Goal: Task Accomplishment & Management: Manage account settings

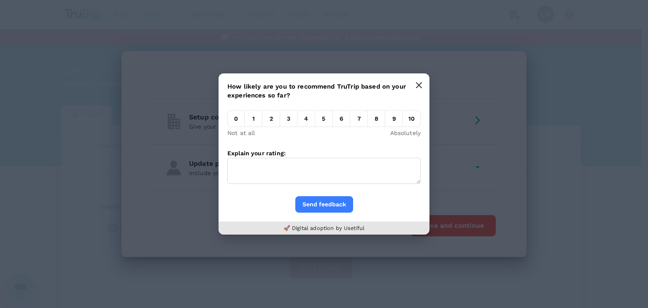
click at [417, 87] on icon "button" at bounding box center [419, 85] width 5 height 5
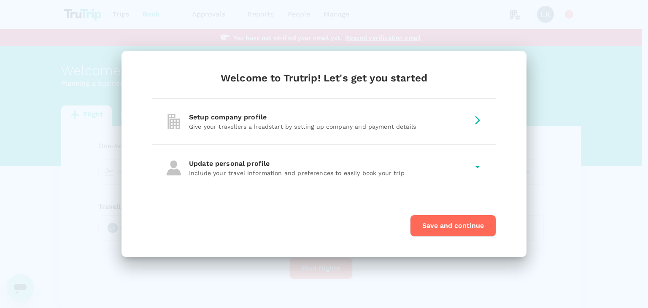
click at [564, 142] on div "Welcome to Trutrip! Let's get you started Setup company profile Give your trave…" at bounding box center [324, 154] width 648 height 308
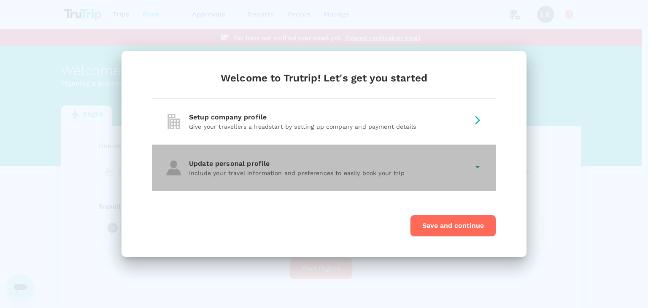
click at [444, 168] on div "Update personal profile" at bounding box center [329, 164] width 280 height 10
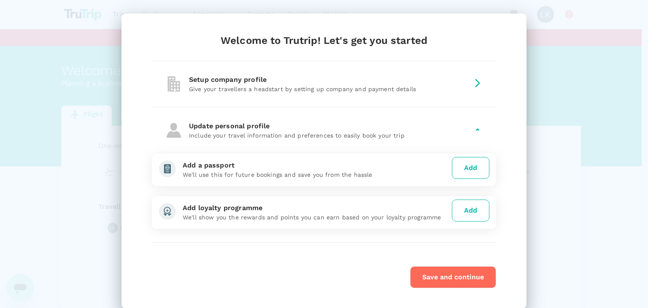
click at [456, 90] on p "Give your travellers a headstart by setting up company and payment details" at bounding box center [329, 89] width 280 height 8
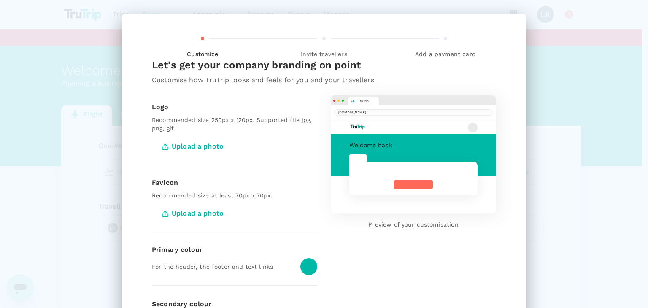
scroll to position [108, 0]
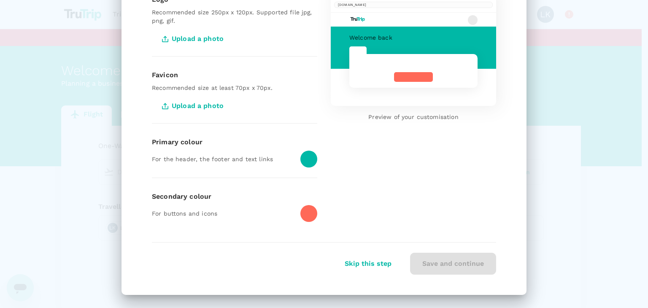
click at [369, 265] on button "Skip this step" at bounding box center [368, 263] width 70 height 21
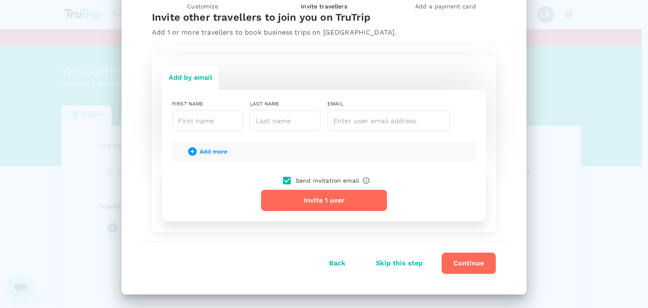
scroll to position [47, 0]
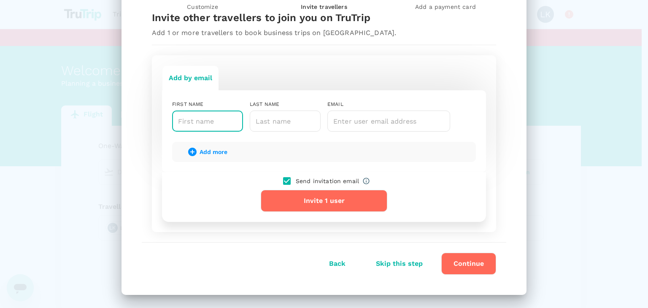
click at [195, 117] on input "text" at bounding box center [207, 121] width 71 height 21
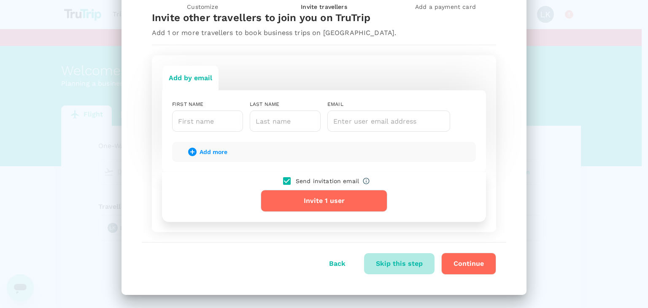
click at [401, 264] on button "Skip this step" at bounding box center [399, 263] width 70 height 21
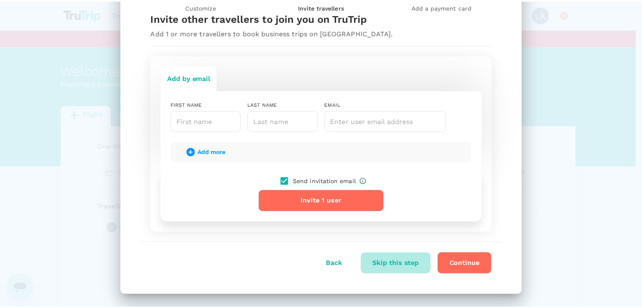
scroll to position [0, 0]
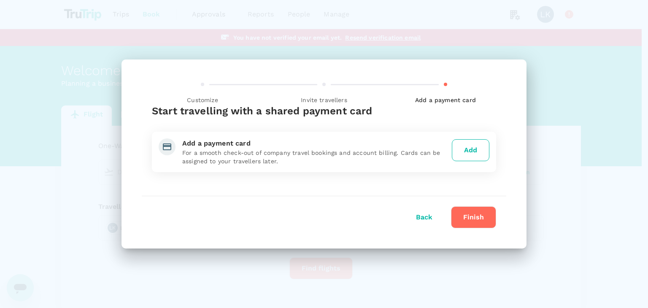
click at [466, 222] on button "Finish" at bounding box center [473, 217] width 45 height 22
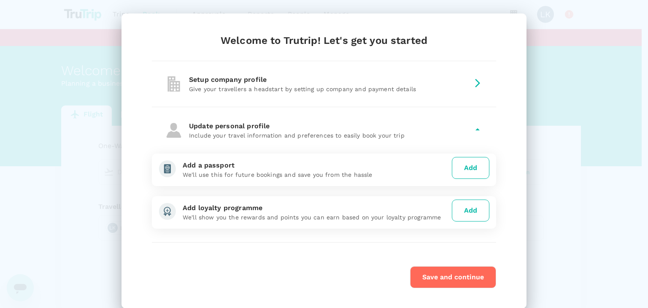
click at [436, 277] on button "Save and continue" at bounding box center [453, 277] width 86 height 22
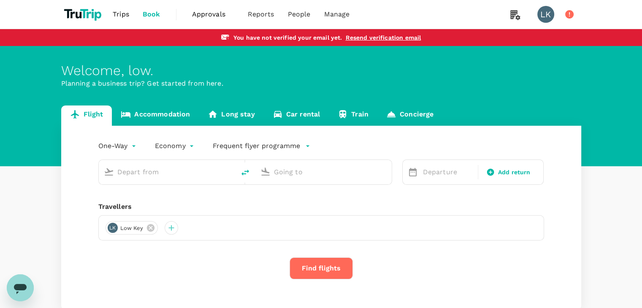
click at [374, 35] on link "Resend verification email" at bounding box center [383, 37] width 76 height 7
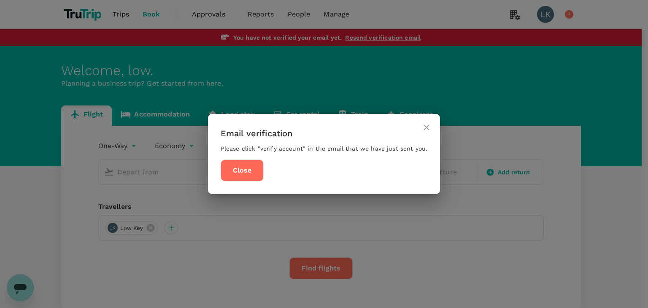
click at [253, 171] on button "Close" at bounding box center [242, 171] width 43 height 22
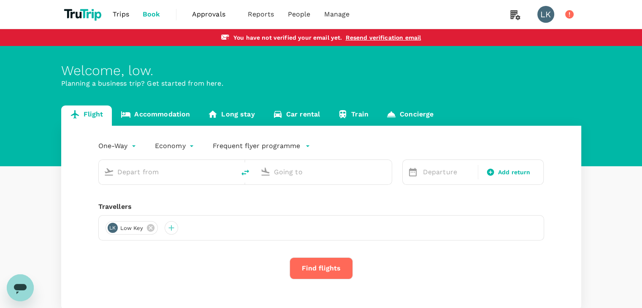
click at [331, 265] on button "Find flights" at bounding box center [321, 268] width 63 height 22
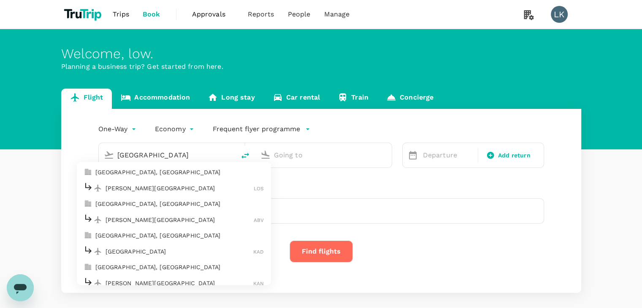
click at [131, 184] on p "[PERSON_NAME][GEOGRAPHIC_DATA]" at bounding box center [180, 188] width 149 height 8
type input "[GEOGRAPHIC_DATA]"
type input "[PERSON_NAME][GEOGRAPHIC_DATA] (LOS)"
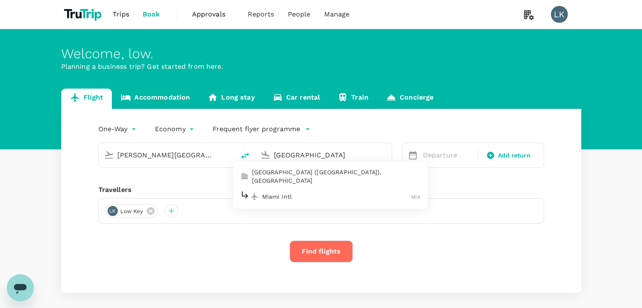
click at [292, 171] on p "[GEOGRAPHIC_DATA] ([GEOGRAPHIC_DATA]), [GEOGRAPHIC_DATA]" at bounding box center [336, 176] width 169 height 17
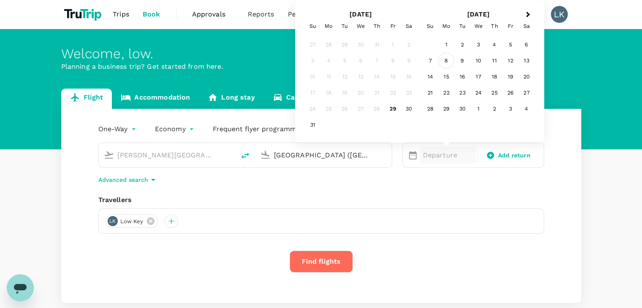
type input "[GEOGRAPHIC_DATA] ([GEOGRAPHIC_DATA]), [GEOGRAPHIC_DATA] (any)"
click at [444, 64] on div "8" at bounding box center [446, 61] width 16 height 16
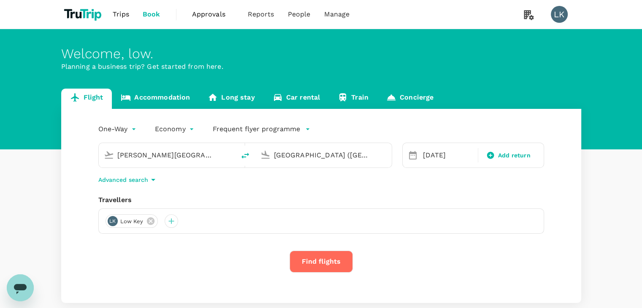
click at [309, 258] on button "Find flights" at bounding box center [321, 262] width 63 height 22
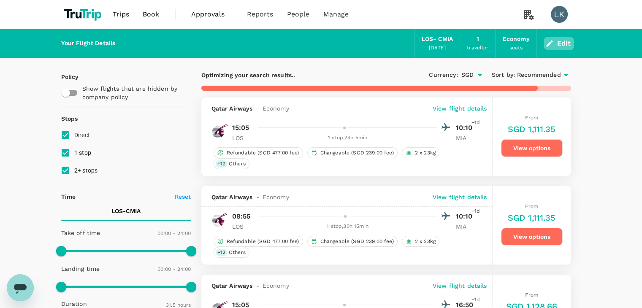
click at [549, 43] on icon "button" at bounding box center [549, 43] width 6 height 6
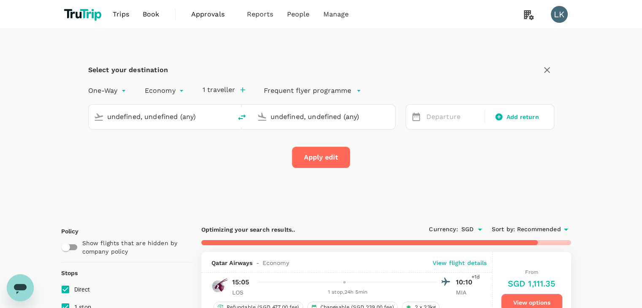
type input "[PERSON_NAME][GEOGRAPHIC_DATA] (LOS)"
type input "[GEOGRAPHIC_DATA] ([GEOGRAPHIC_DATA]), [GEOGRAPHIC_DATA] (any)"
type input "[PERSON_NAME][GEOGRAPHIC_DATA] (LOS)"
type input "[GEOGRAPHIC_DATA] ([GEOGRAPHIC_DATA]), [GEOGRAPHIC_DATA] (any)"
click at [287, 43] on span "Users" at bounding box center [280, 47] width 19 height 10
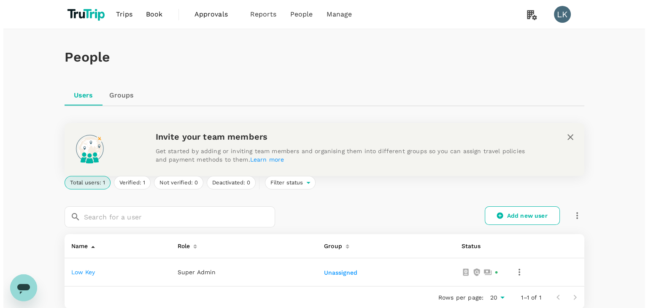
scroll to position [77, 0]
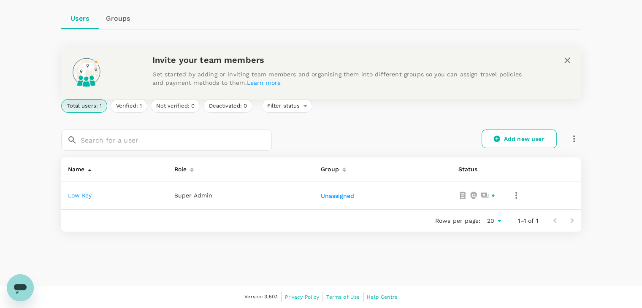
click at [517, 195] on icon "button" at bounding box center [516, 195] width 10 height 10
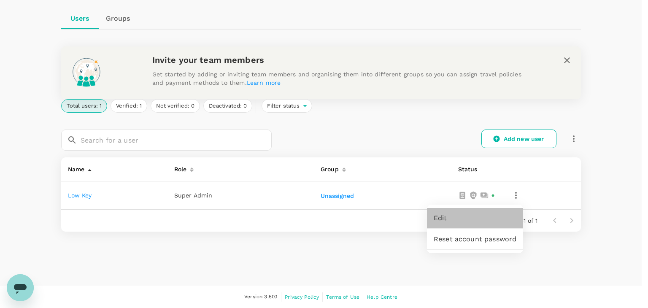
click at [463, 225] on link "Edit" at bounding box center [475, 218] width 96 height 20
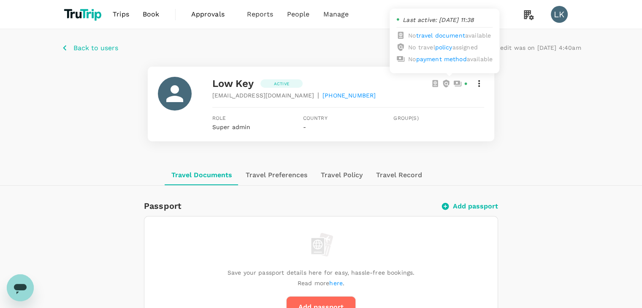
click at [458, 82] on icon at bounding box center [457, 83] width 8 height 8
click at [449, 85] on icon at bounding box center [446, 83] width 8 height 8
click at [432, 87] on icon at bounding box center [435, 83] width 8 height 8
click at [559, 75] on div "low key Active [EMAIL_ADDRESS][DOMAIN_NAME] | [PHONE_NUMBER] Role Super admin C…" at bounding box center [321, 104] width 520 height 75
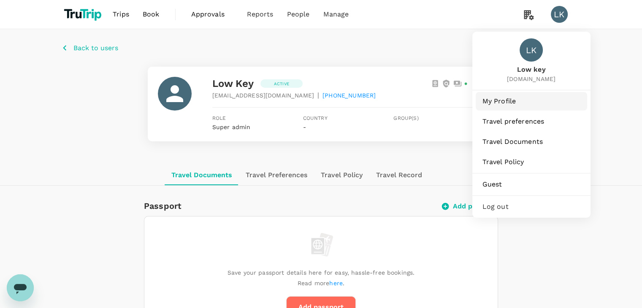
click at [500, 102] on span "My Profile" at bounding box center [531, 101] width 98 height 10
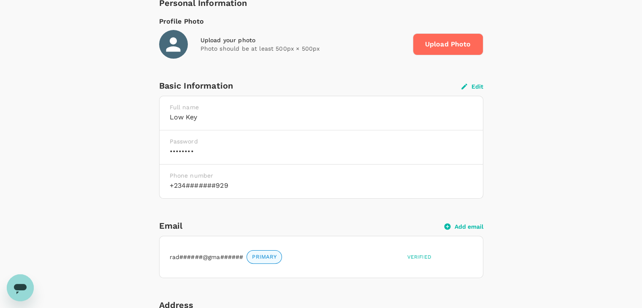
scroll to position [162, 0]
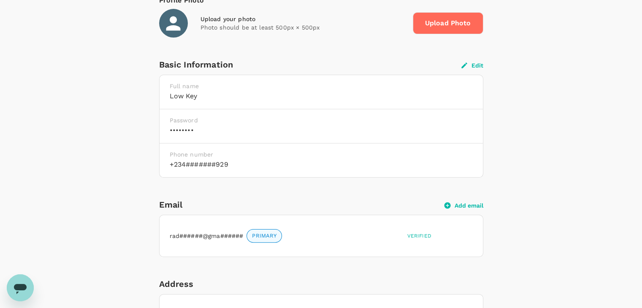
click at [259, 238] on span "PRIMARY" at bounding box center [264, 236] width 35 height 8
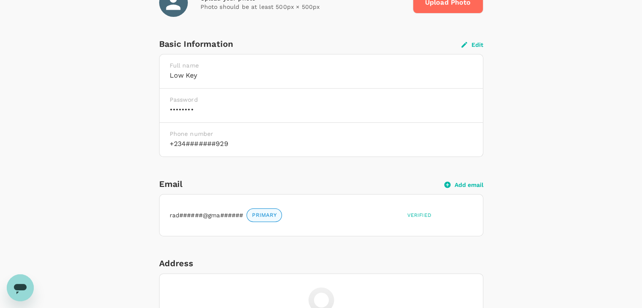
scroll to position [183, 0]
click at [209, 217] on p "rad######@gma######" at bounding box center [207, 215] width 74 height 8
click at [195, 211] on p "rad######@gma######" at bounding box center [207, 215] width 74 height 8
click at [338, 212] on div "rad######@gma###### PRIMARY" at bounding box center [285, 213] width 238 height 17
click at [389, 228] on div "rad######@gma###### PRIMARY Verified" at bounding box center [321, 214] width 323 height 41
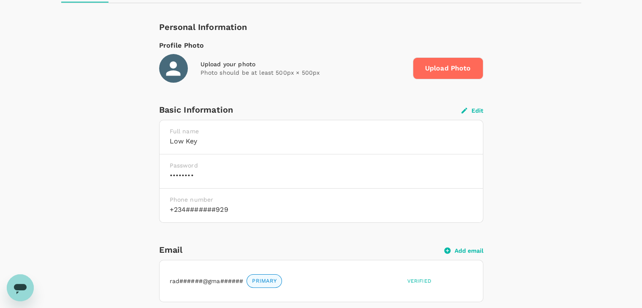
scroll to position [141, 0]
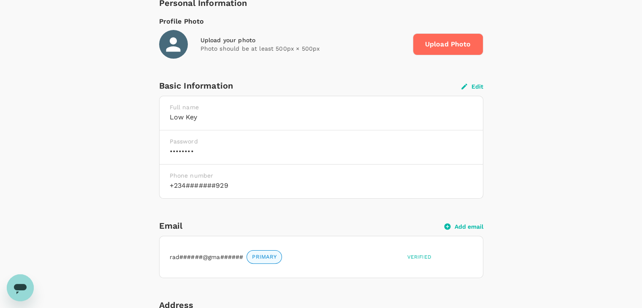
click at [446, 228] on icon "button" at bounding box center [447, 226] width 6 height 6
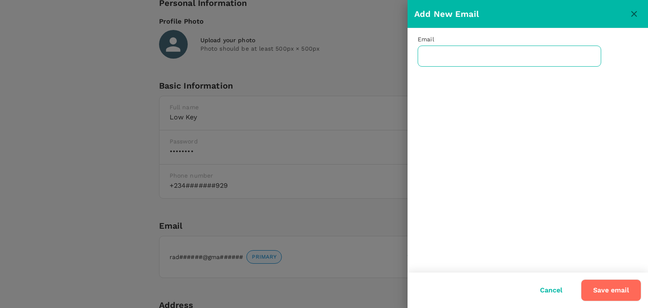
click at [431, 55] on input "text" at bounding box center [510, 56] width 184 height 21
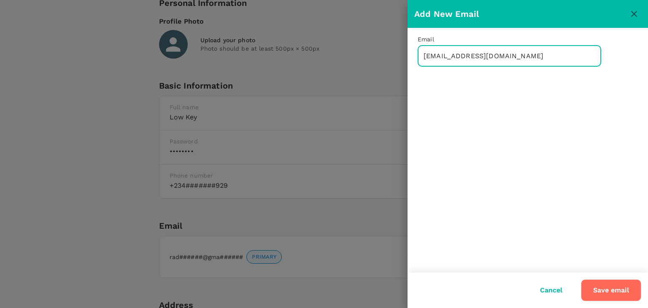
click at [598, 289] on button "Save email" at bounding box center [611, 290] width 60 height 22
drag, startPoint x: 432, startPoint y: 56, endPoint x: 401, endPoint y: 58, distance: 30.9
click at [401, 58] on div "Add New Email Email [EMAIL_ADDRESS][DOMAIN_NAME] ​ The email has already been t…" at bounding box center [324, 154] width 648 height 308
type input "[EMAIL_ADDRESS][DOMAIN_NAME]"
click at [596, 287] on button "Save email" at bounding box center [611, 290] width 60 height 22
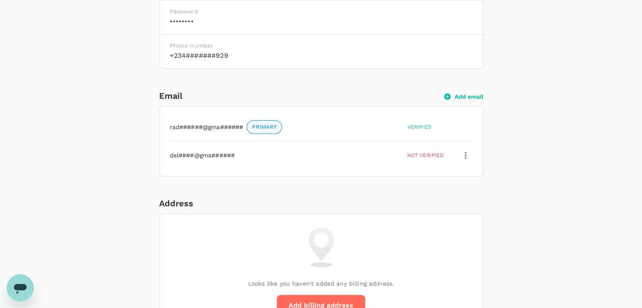
scroll to position [302, 0]
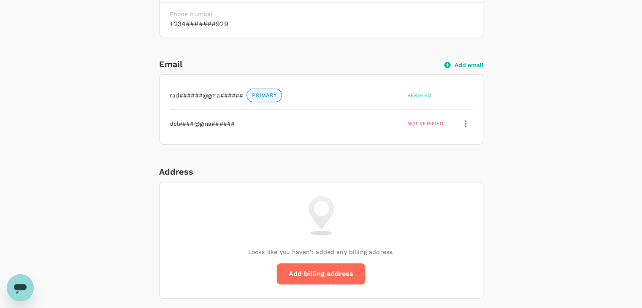
click at [464, 122] on icon "button" at bounding box center [466, 124] width 10 height 10
click at [438, 160] on span "Delete" at bounding box center [446, 165] width 39 height 10
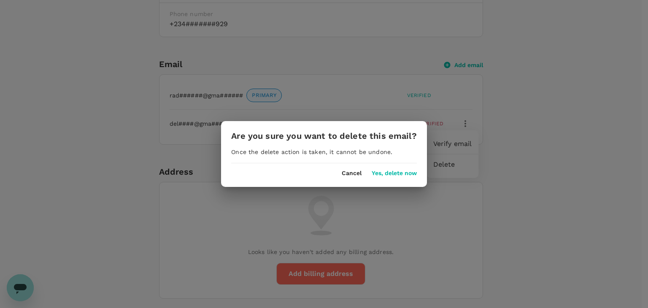
click at [391, 171] on button "Yes, delete now" at bounding box center [394, 173] width 45 height 7
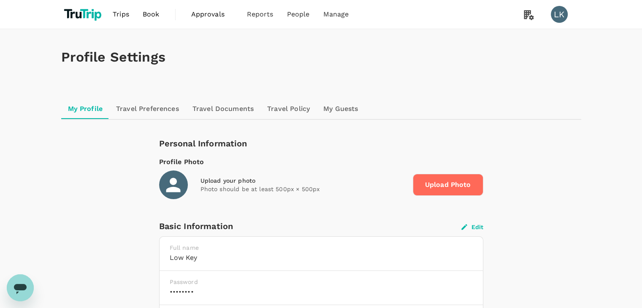
scroll to position [0, 0]
click at [331, 108] on link "My Guests" at bounding box center [341, 109] width 48 height 20
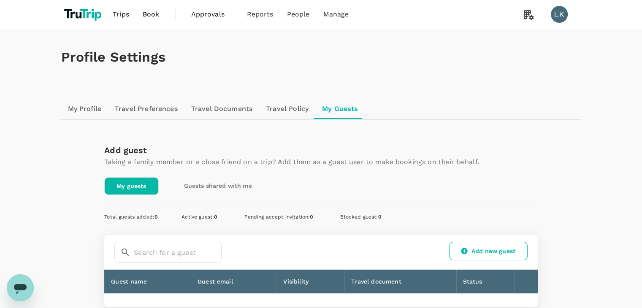
click at [276, 108] on link "Travel Policy" at bounding box center [287, 109] width 56 height 20
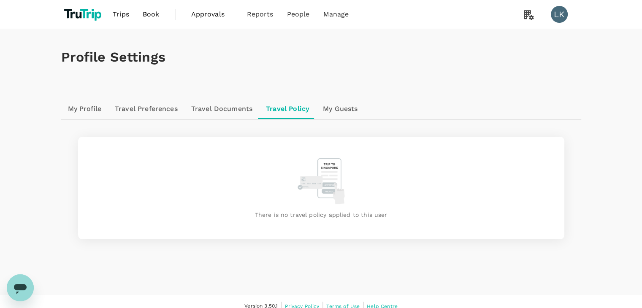
click at [226, 103] on link "Travel Documents" at bounding box center [221, 109] width 75 height 20
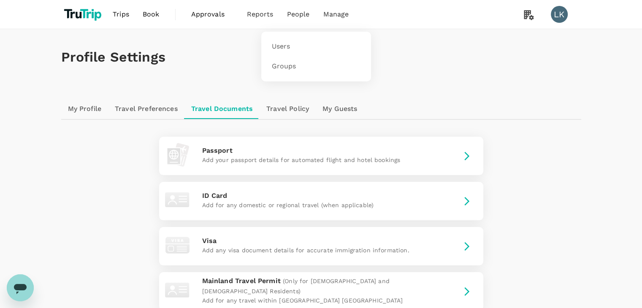
click at [297, 12] on span "People" at bounding box center [298, 14] width 23 height 10
click at [279, 48] on span "Users" at bounding box center [280, 47] width 19 height 10
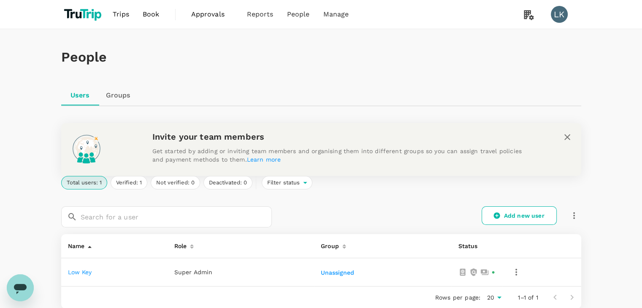
scroll to position [77, 0]
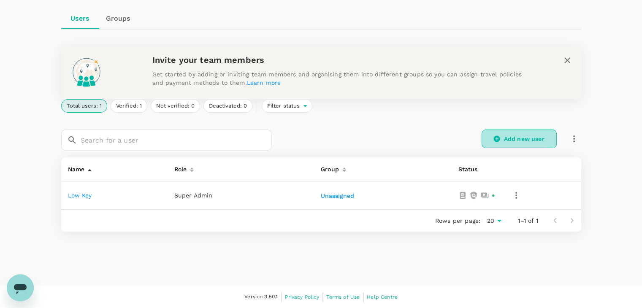
click at [513, 135] on link "Add new user" at bounding box center [519, 139] width 75 height 19
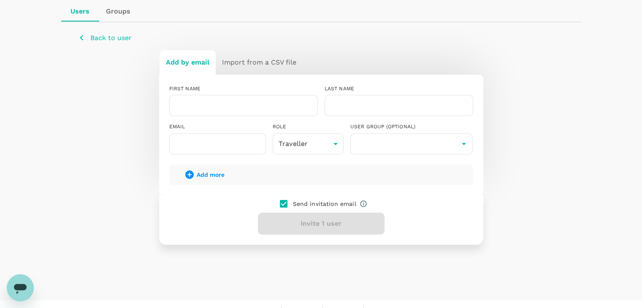
scroll to position [84, 0]
click at [86, 36] on icon "button" at bounding box center [81, 37] width 11 height 11
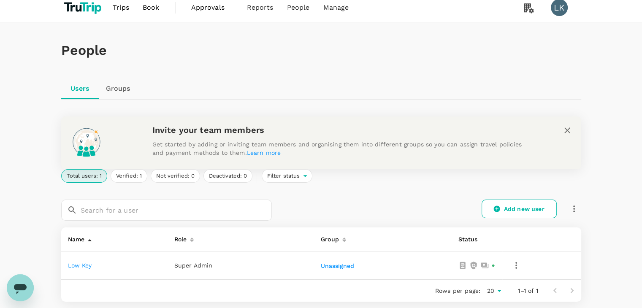
scroll to position [77, 0]
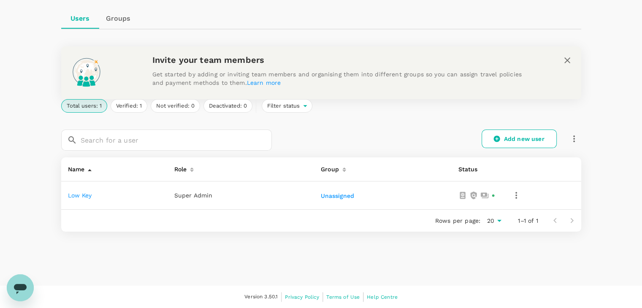
click at [191, 174] on div at bounding box center [190, 168] width 7 height 14
click at [192, 171] on div at bounding box center [190, 168] width 7 height 14
click at [514, 135] on link "Add new user" at bounding box center [519, 139] width 75 height 19
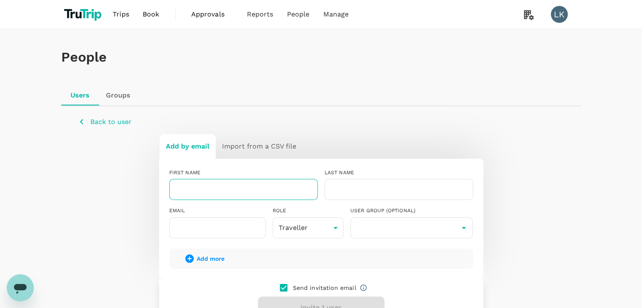
click at [183, 193] on input "text" at bounding box center [243, 189] width 149 height 21
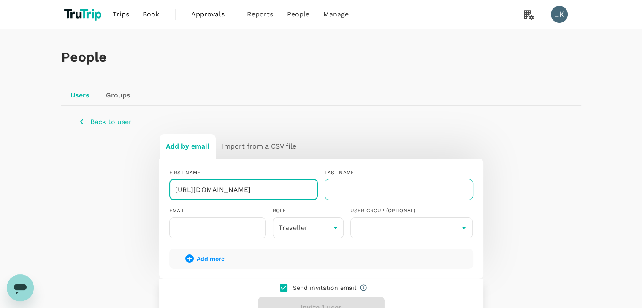
type input "[URL][DOMAIN_NAME]"
click at [363, 190] on input "text" at bounding box center [399, 189] width 149 height 21
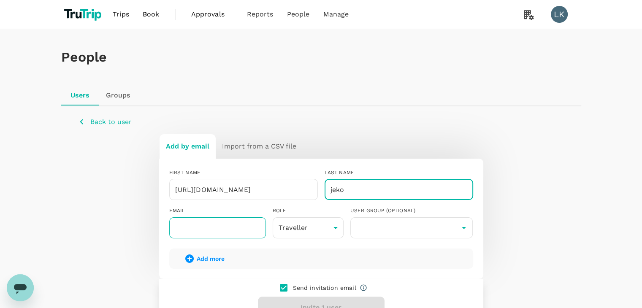
type input "jeko"
click at [192, 228] on input "text" at bounding box center [217, 227] width 97 height 21
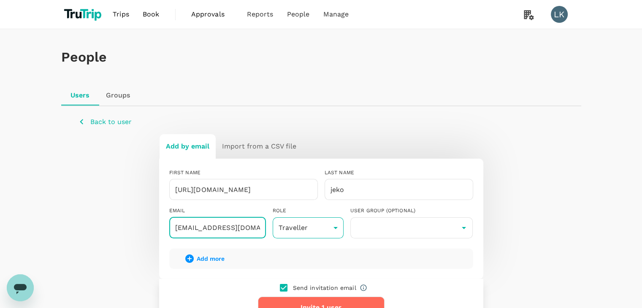
type input "[EMAIL_ADDRESS][DOMAIN_NAME]"
click at [336, 219] on body "Trips Book Approvals 0 Reports People Manage LK People Users Groups Back to use…" at bounding box center [321, 203] width 642 height 407
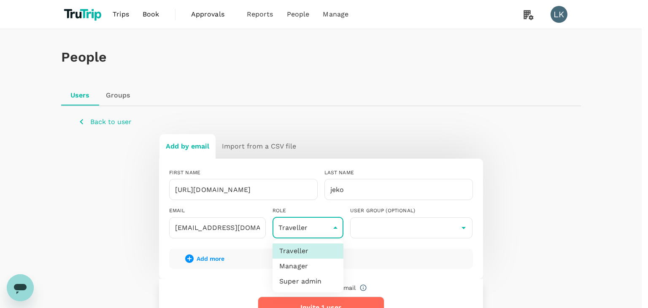
click at [311, 264] on li "Manager" at bounding box center [308, 266] width 71 height 15
type input "admin"
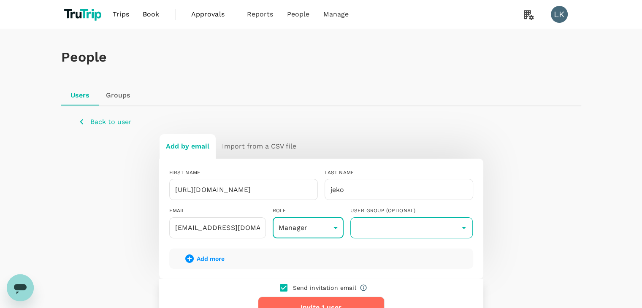
click at [397, 222] on input "text" at bounding box center [411, 228] width 119 height 16
type input "y"
click at [194, 257] on icon "button" at bounding box center [189, 259] width 10 height 10
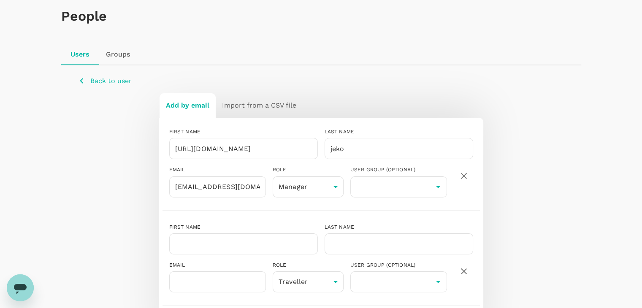
scroll to position [40, 0]
click at [461, 273] on icon "button" at bounding box center [464, 273] width 10 height 10
type input "user"
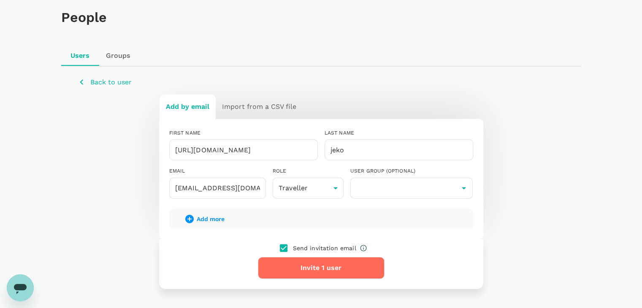
click at [339, 265] on button "Invite 1 user" at bounding box center [321, 268] width 127 height 22
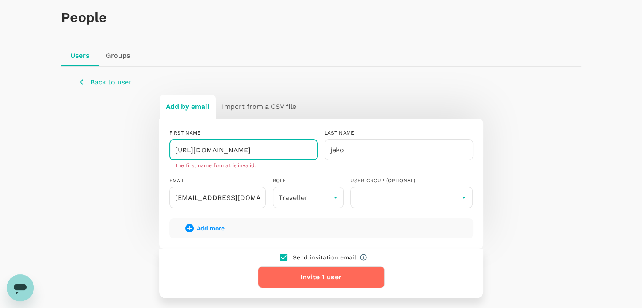
drag, startPoint x: 199, startPoint y: 149, endPoint x: 160, endPoint y: 152, distance: 39.0
click at [160, 152] on div "FIRST NAME [URL][DOMAIN_NAME] ​ The first name format is invalid. LAST NAME [PE…" at bounding box center [321, 184] width 324 height 130
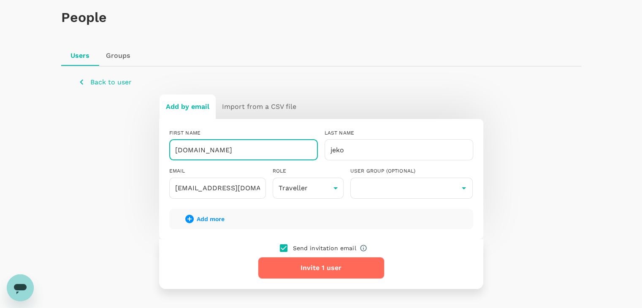
click at [292, 271] on button "Invite 1 user" at bounding box center [321, 268] width 127 height 22
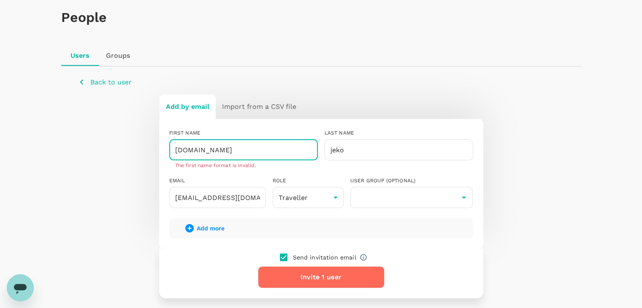
drag, startPoint x: 194, startPoint y: 153, endPoint x: 158, endPoint y: 145, distance: 36.8
click at [158, 145] on div "Add by email Import from a CSV file FIRST NAME [DOMAIN_NAME] ​ The first name f…" at bounding box center [321, 196] width 486 height 204
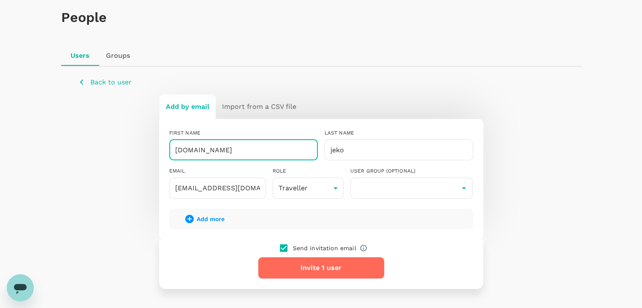
type input "[DOMAIN_NAME]"
click at [304, 266] on button "Invite 1 user" at bounding box center [321, 268] width 127 height 22
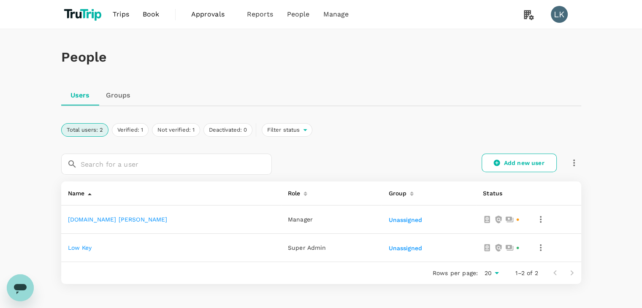
click at [536, 216] on icon "button" at bounding box center [541, 219] width 10 height 10
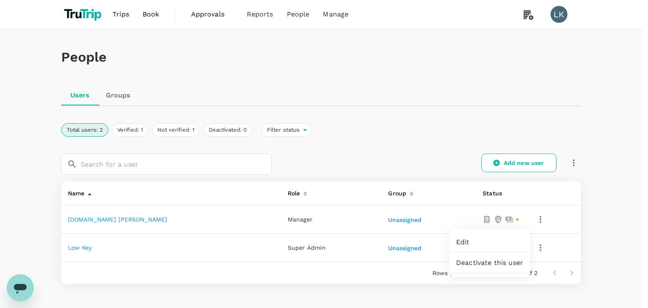
click at [481, 264] on span "Deactivate this user" at bounding box center [489, 263] width 67 height 10
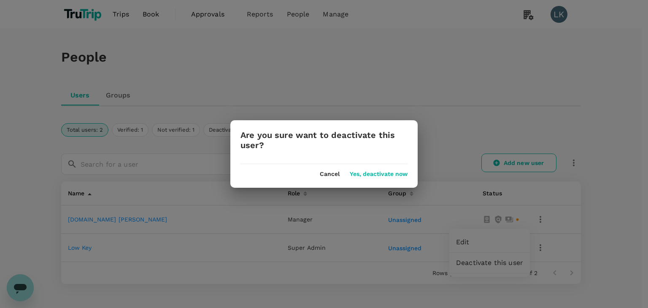
click at [379, 174] on button "Yes, deactivate now" at bounding box center [379, 174] width 58 height 7
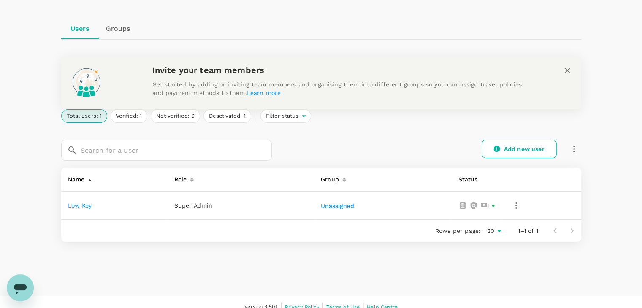
scroll to position [77, 0]
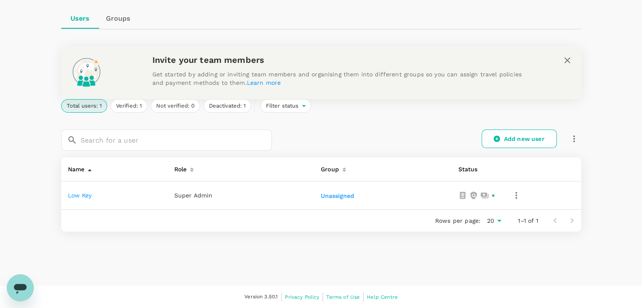
click at [516, 196] on icon "button" at bounding box center [516, 195] width 10 height 10
click at [366, 221] on div at bounding box center [324, 154] width 648 height 308
click at [493, 138] on icon at bounding box center [497, 139] width 8 height 8
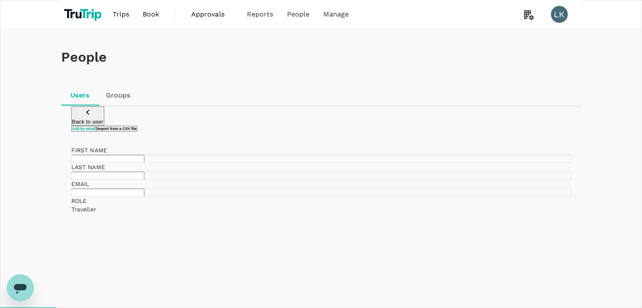
click at [144, 163] on input "text" at bounding box center [107, 159] width 73 height 8
click at [144, 180] on input "text" at bounding box center [107, 176] width 73 height 8
drag, startPoint x: 193, startPoint y: 189, endPoint x: 157, endPoint y: 195, distance: 37.1
type input "phishtank.org"
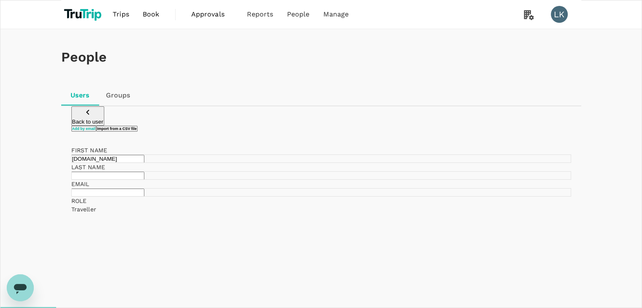
click at [144, 180] on input "text" at bounding box center [107, 176] width 73 height 8
type input "leo"
click at [144, 197] on input "text" at bounding box center [107, 193] width 73 height 8
type input "radohunt3r@gmail.com"
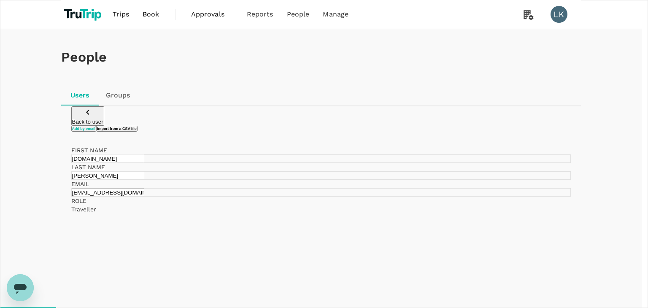
type input "admin"
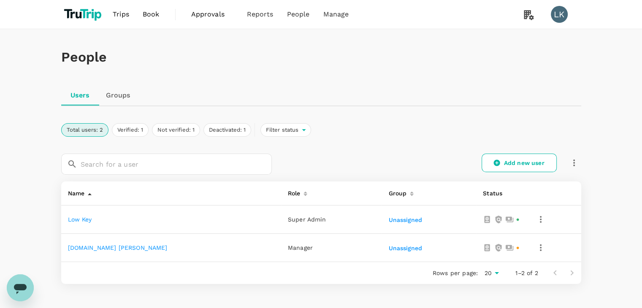
click at [536, 246] on icon "button" at bounding box center [541, 248] width 10 height 10
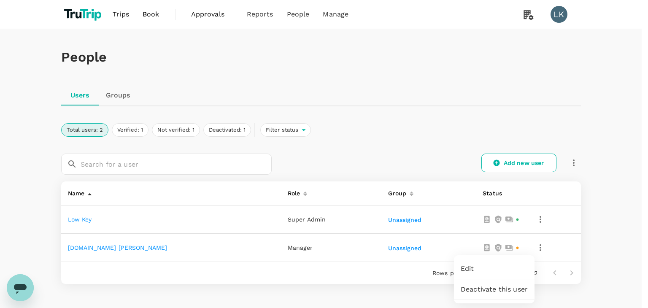
click at [470, 291] on span "Deactivate this user" at bounding box center [494, 289] width 67 height 10
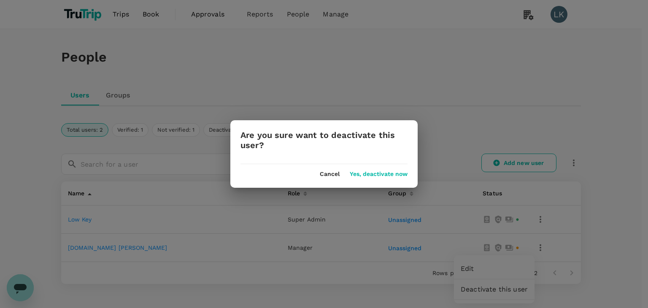
click at [386, 176] on button "Yes, deactivate now" at bounding box center [379, 174] width 58 height 7
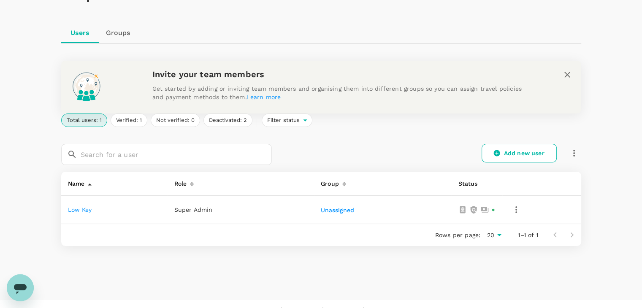
scroll to position [77, 0]
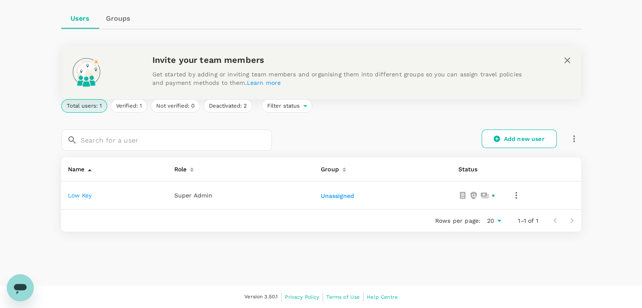
click at [520, 195] on button "button" at bounding box center [516, 195] width 14 height 14
click at [415, 251] on div at bounding box center [324, 154] width 648 height 308
click at [507, 140] on link "Add new user" at bounding box center [519, 139] width 75 height 19
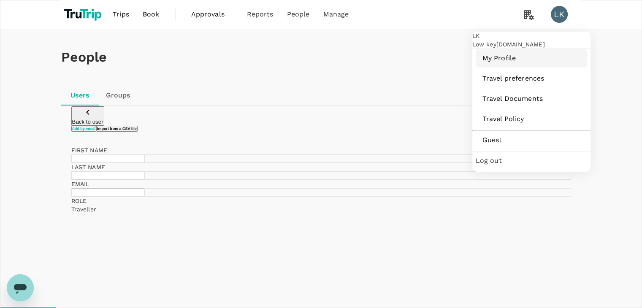
click at [503, 63] on span "My Profile" at bounding box center [531, 58] width 98 height 10
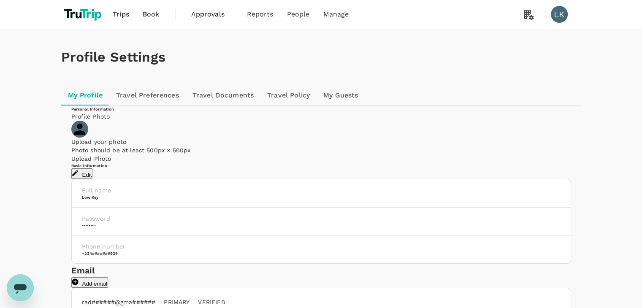
click at [93, 179] on button "Edit" at bounding box center [82, 173] width 22 height 11
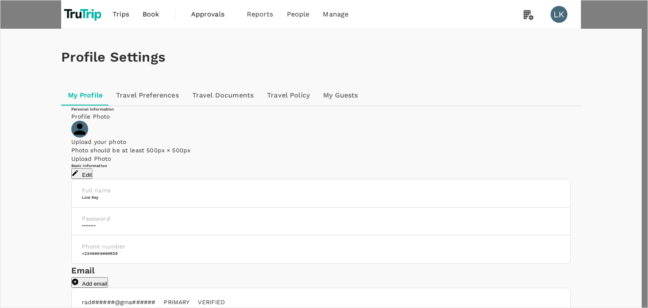
type input "Low"
type input "key"
type input "234"
type input "9057234929"
click at [355, 234] on div at bounding box center [324, 154] width 648 height 308
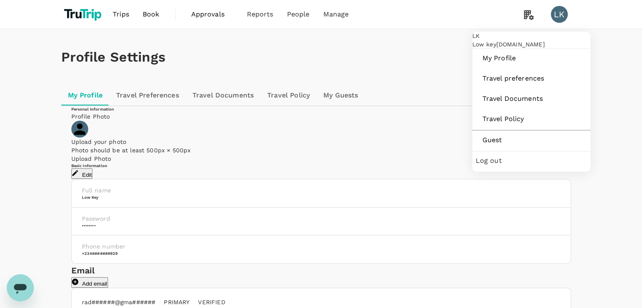
click at [559, 13] on div "LK" at bounding box center [559, 14] width 17 height 17
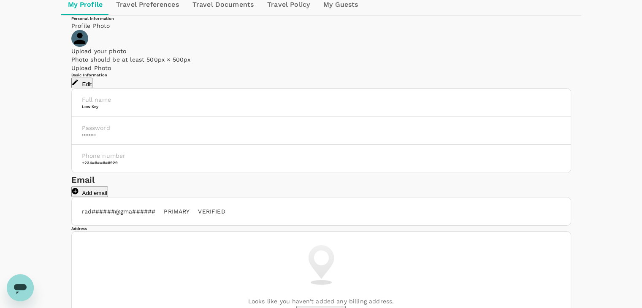
scroll to position [162, 0]
